Goal: Transaction & Acquisition: Purchase product/service

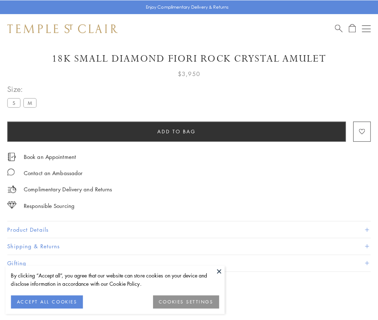
scroll to position [42, 0]
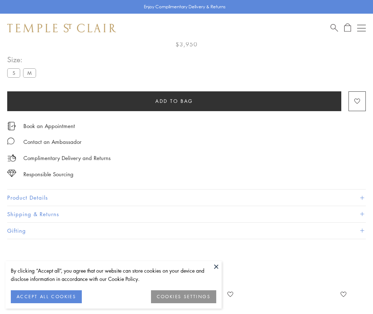
click at [174, 101] on span "Add to bag" at bounding box center [174, 101] width 38 height 8
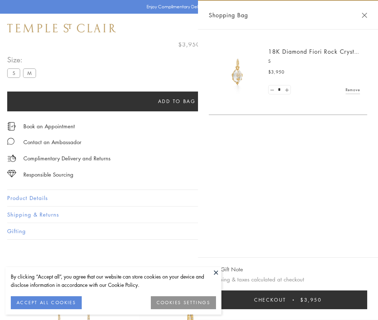
click at [286, 299] on span "Checkout" at bounding box center [270, 300] width 32 height 8
